Goal: Transaction & Acquisition: Subscribe to service/newsletter

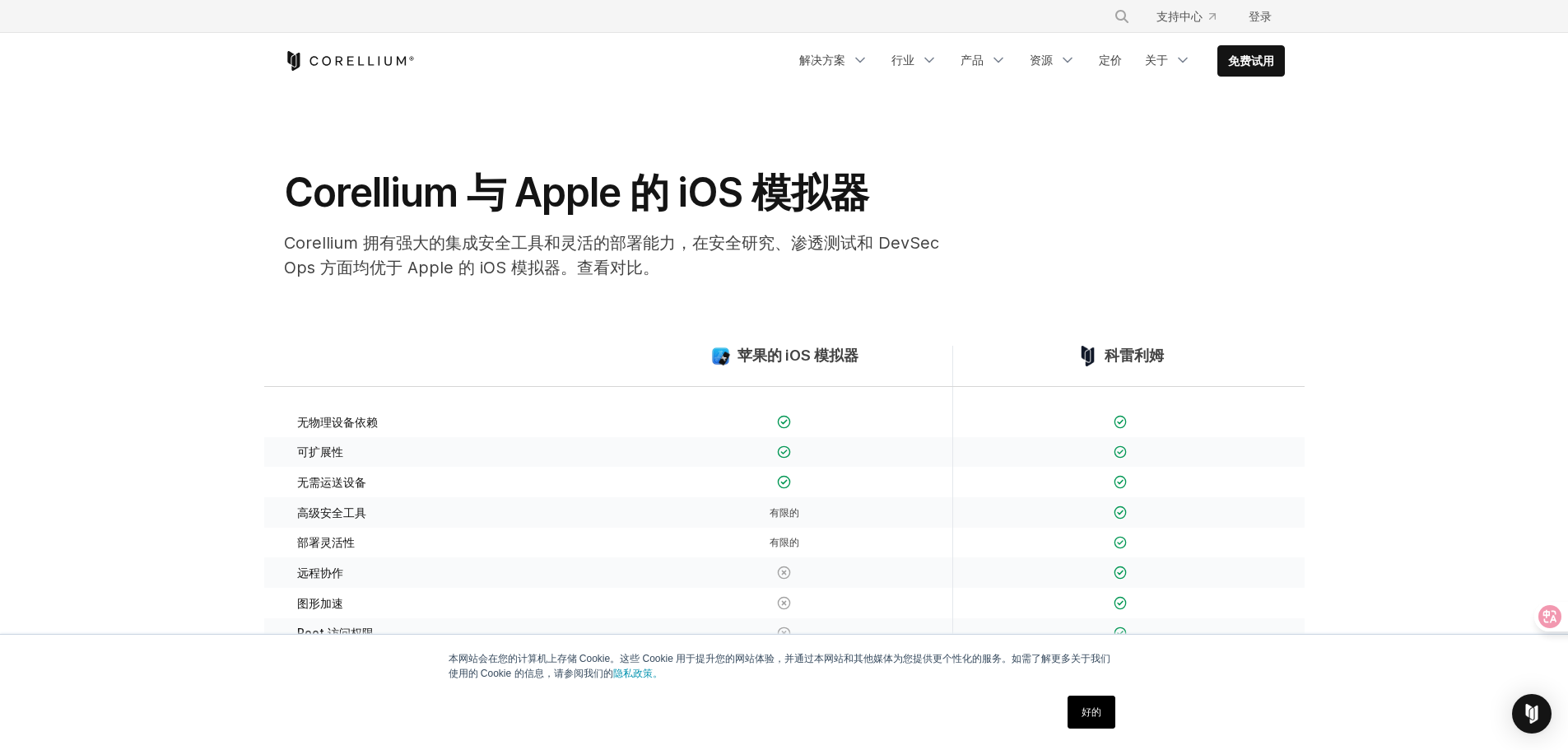
click at [1097, 714] on font "好的" at bounding box center [1092, 713] width 20 height 12
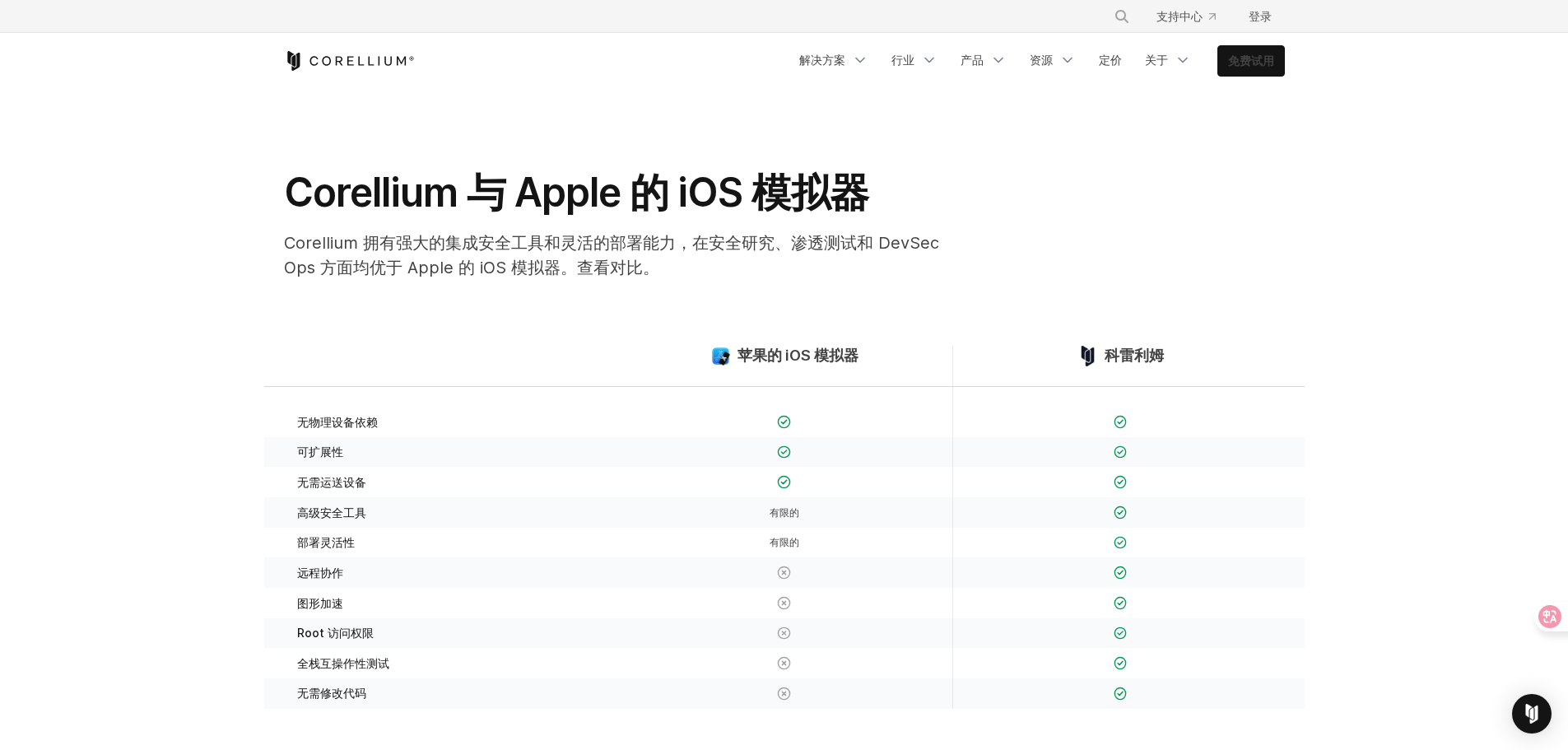
click at [1243, 61] on font "免费试用" at bounding box center [1250, 61] width 46 height 14
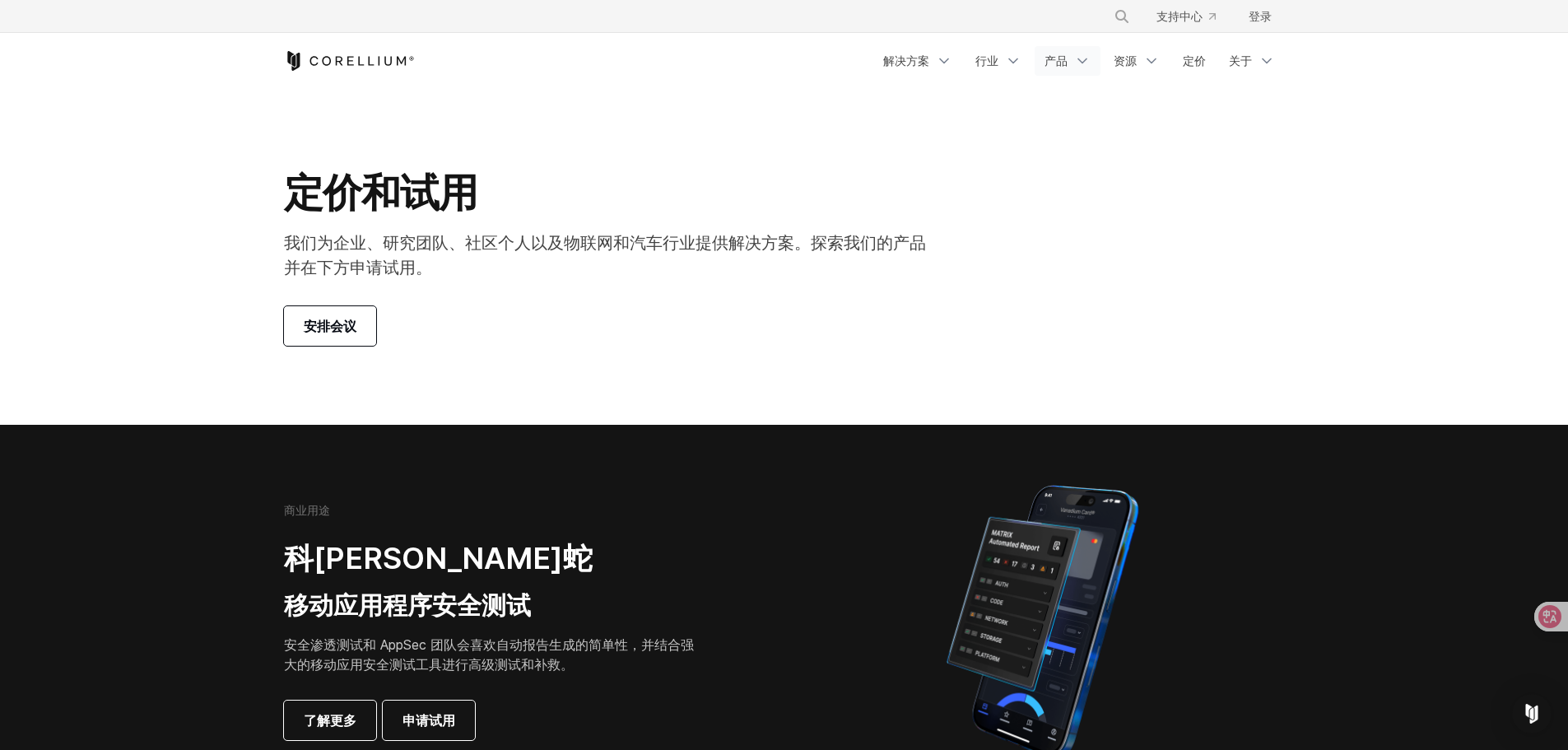
click at [1077, 55] on icon "导航菜单" at bounding box center [1082, 61] width 17 height 17
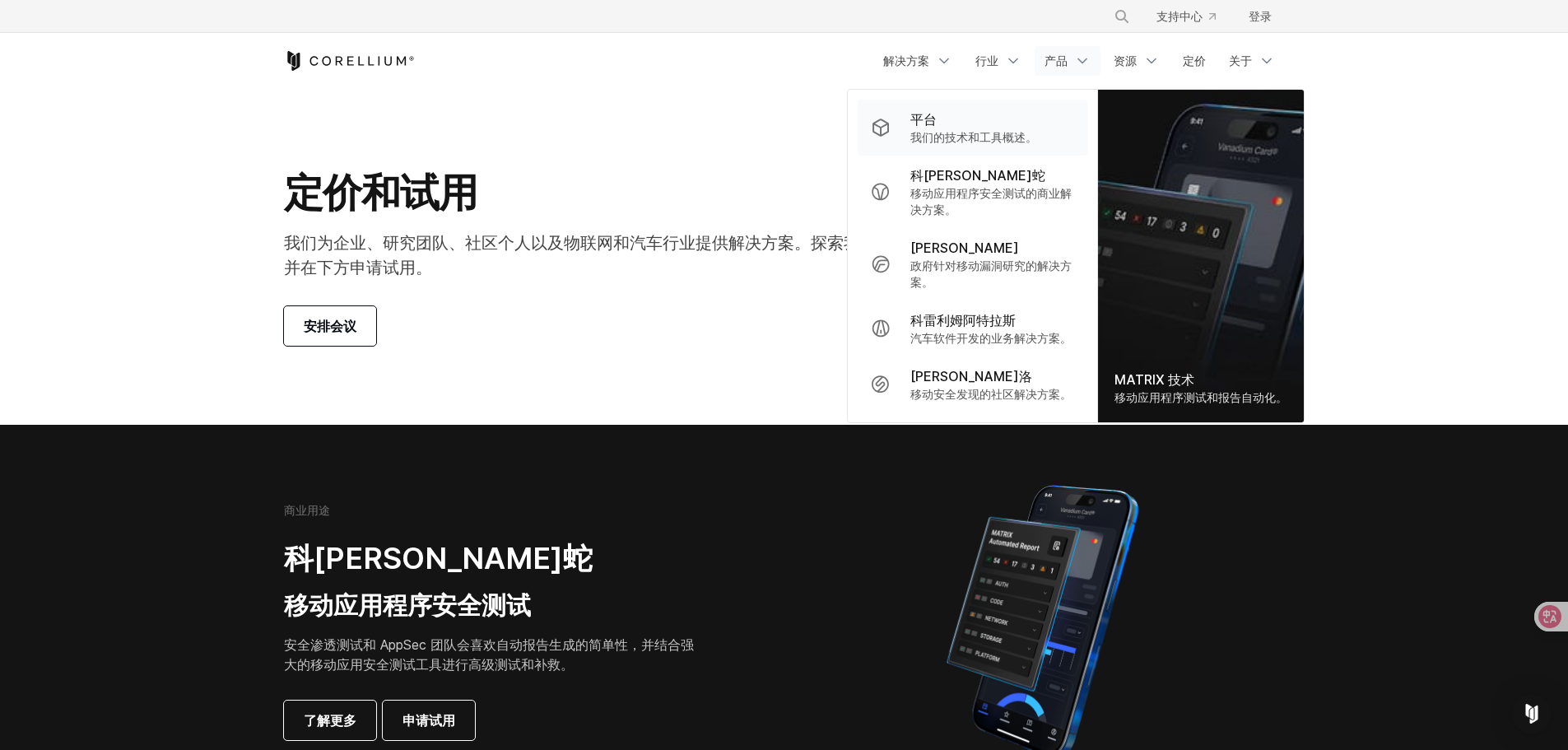
click at [947, 138] on font "我们的技术和工具概述。" at bounding box center [974, 137] width 127 height 14
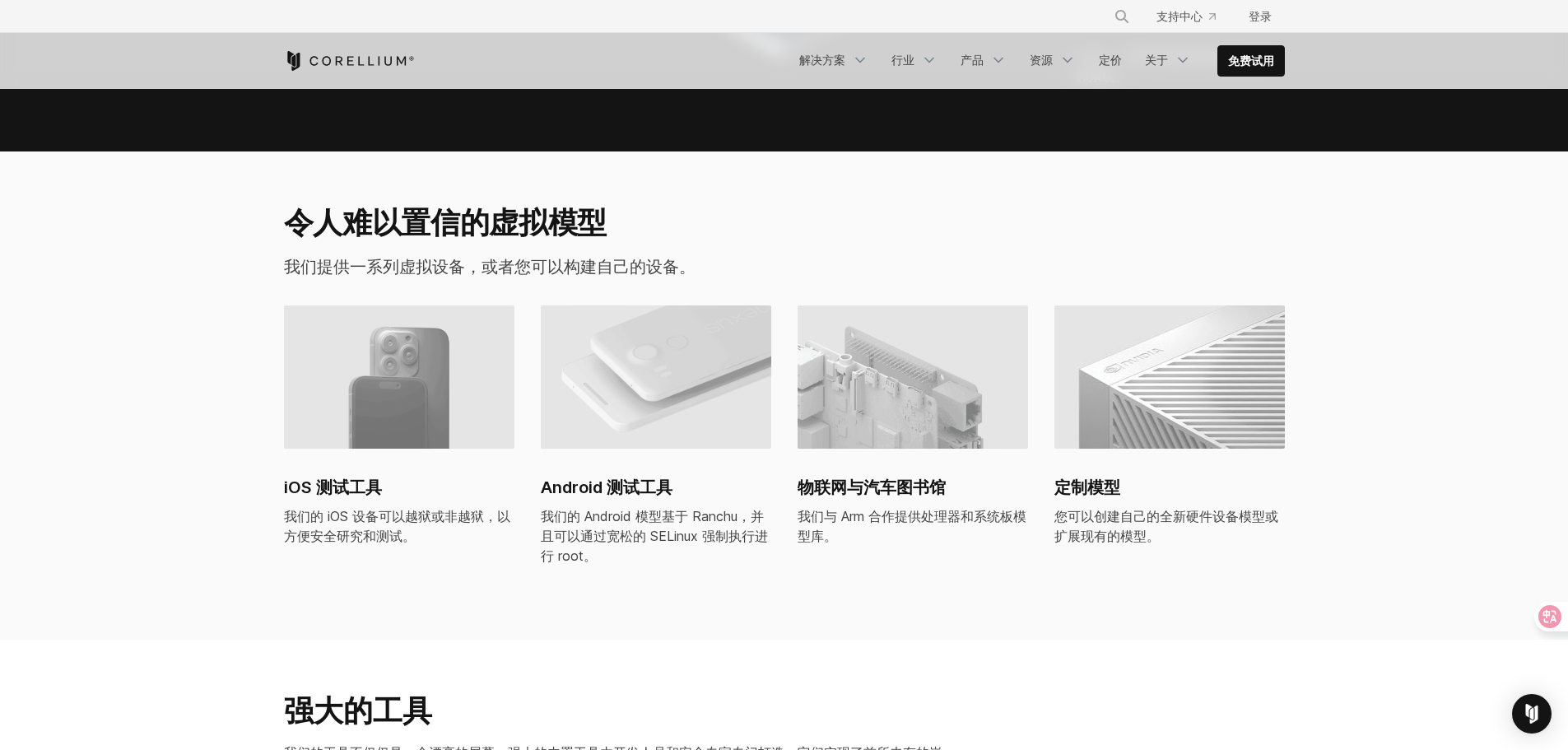
scroll to position [905, 0]
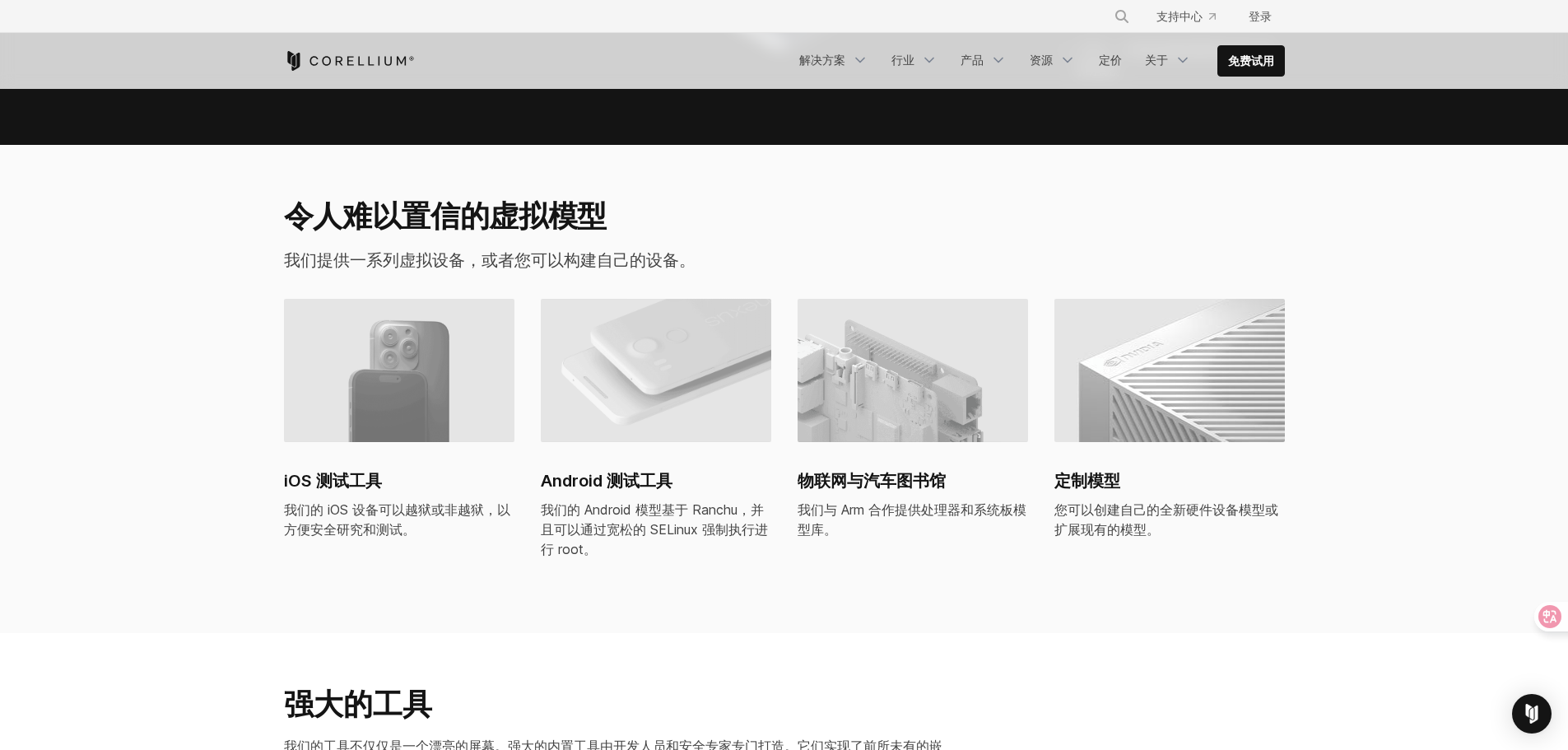
click at [408, 390] on img at bounding box center [400, 371] width 231 height 144
